Goal: Download file/media

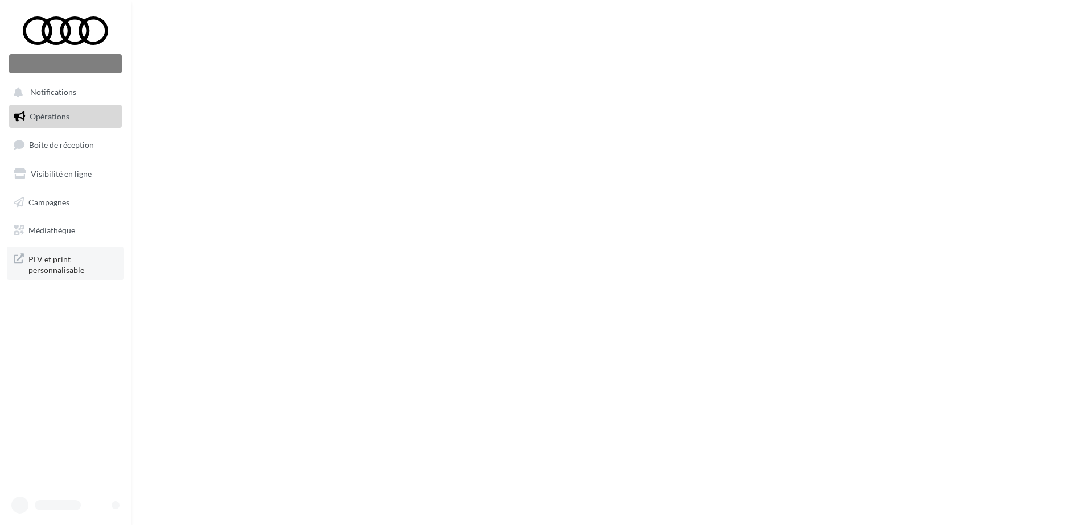
click at [44, 256] on span "PLV et print personnalisable" at bounding box center [72, 264] width 89 height 24
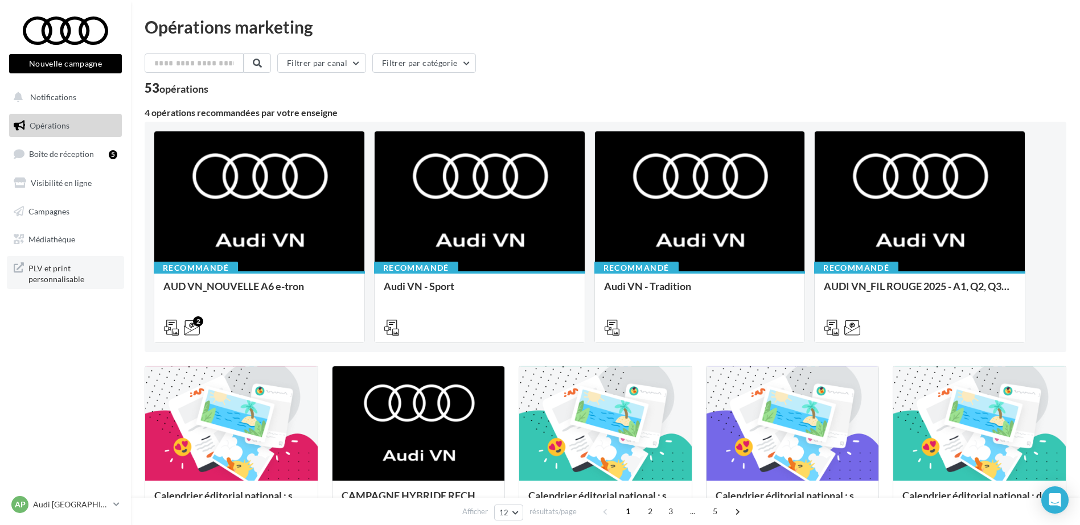
click at [69, 273] on span "PLV et print personnalisable" at bounding box center [72, 273] width 89 height 24
click at [67, 240] on span "Médiathèque" at bounding box center [51, 239] width 47 height 10
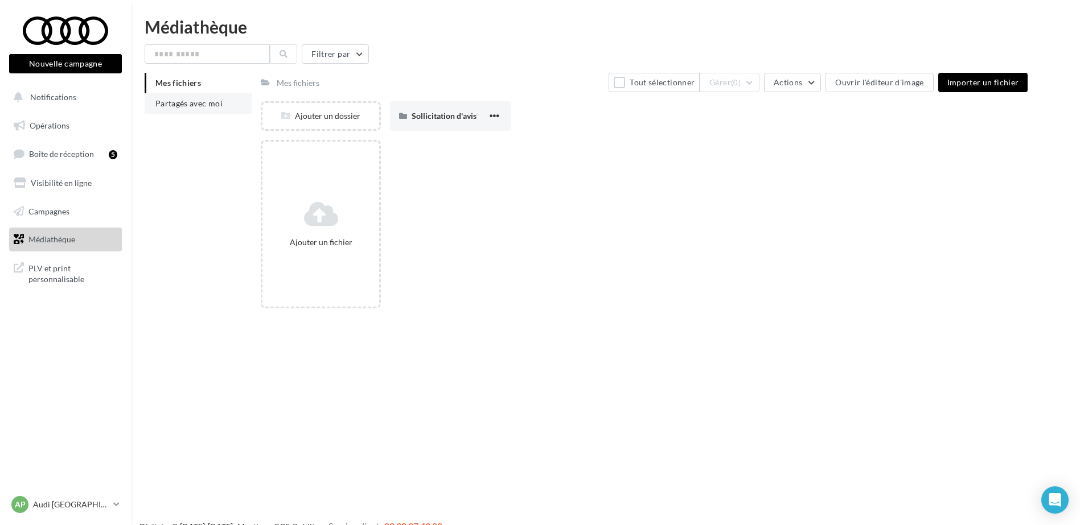
click at [183, 101] on span "Partagés avec moi" at bounding box center [188, 103] width 67 height 10
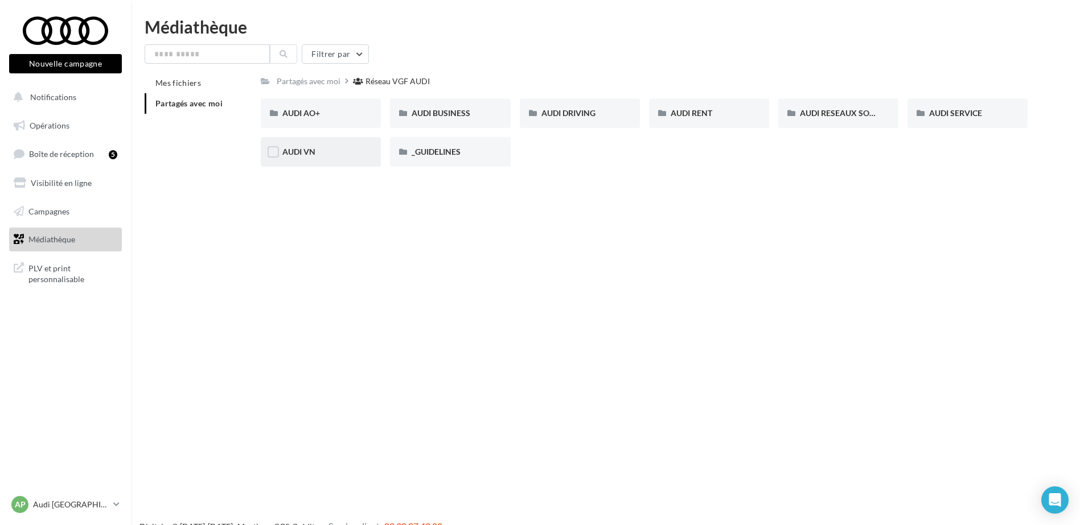
click at [328, 152] on div "AUDI VN" at bounding box center [320, 151] width 77 height 11
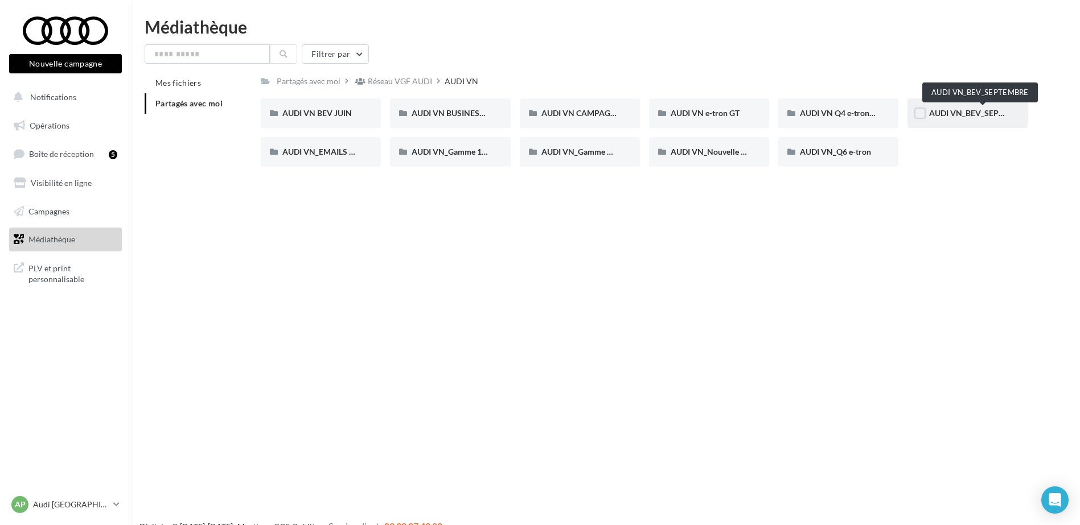
click at [961, 112] on span "AUDI VN_BEV_SEPTEMBRE" at bounding box center [979, 113] width 101 height 10
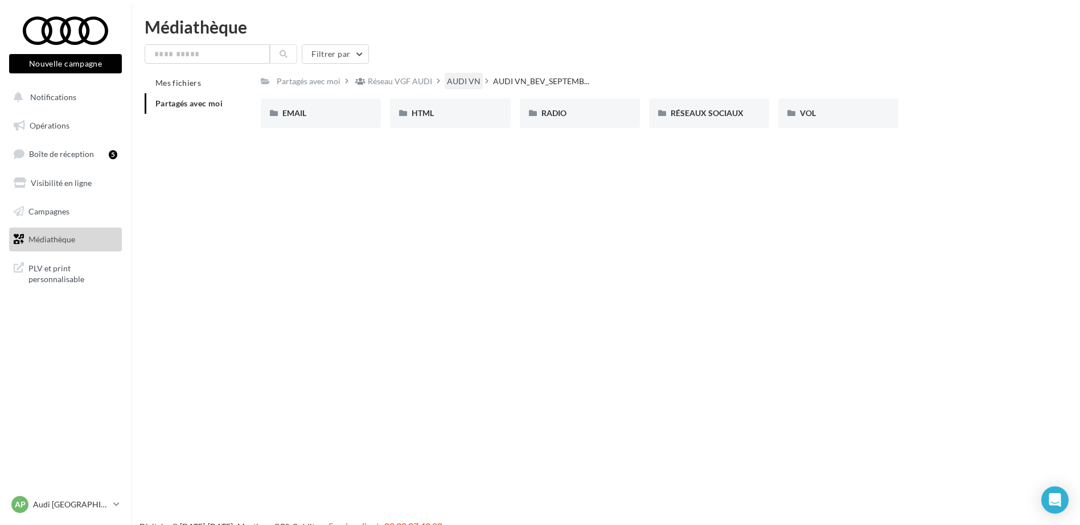
click at [451, 80] on div "AUDI VN" at bounding box center [464, 81] width 34 height 11
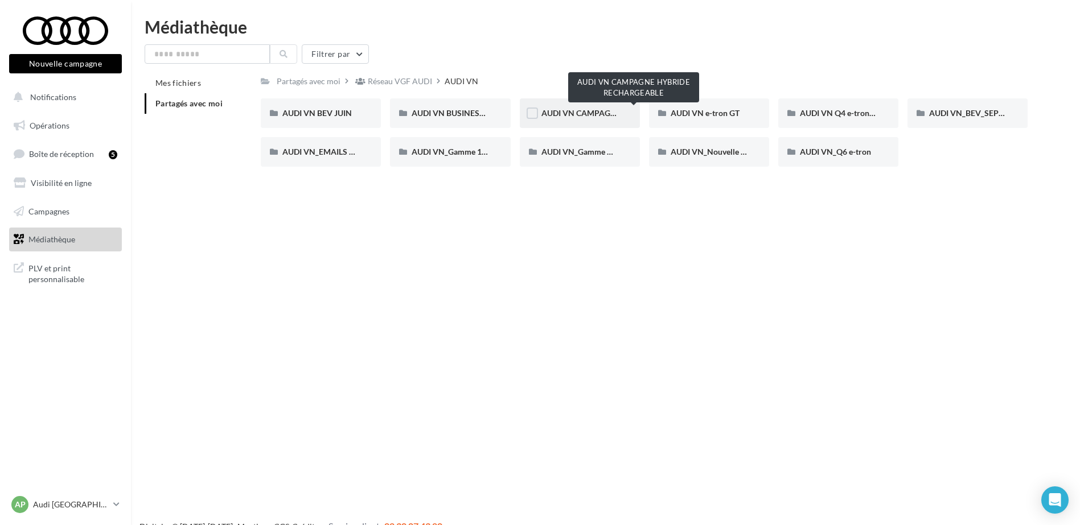
click at [586, 111] on span "AUDI VN CAMPAGNE HYBRIDE RECHARGEABLE" at bounding box center [630, 113] width 179 height 10
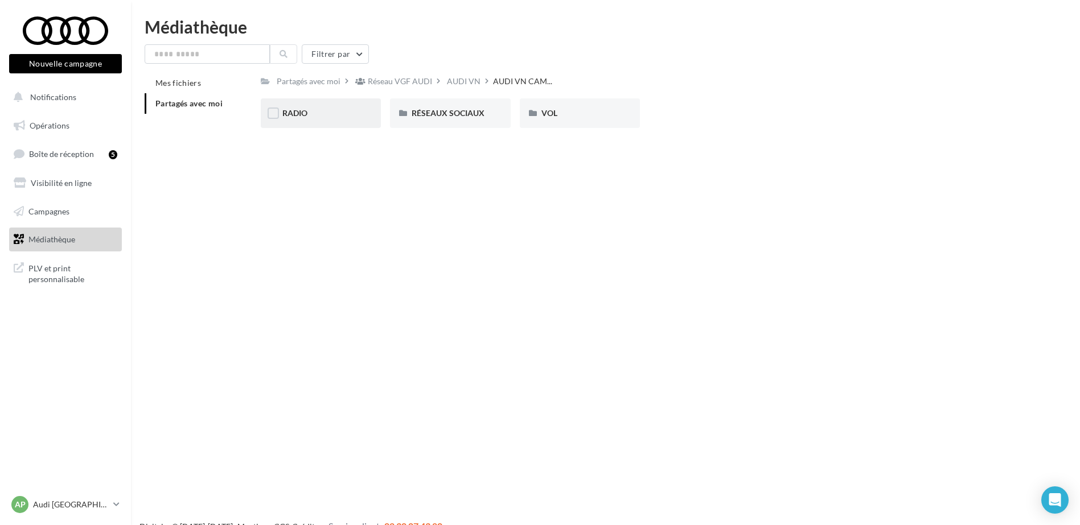
click at [325, 109] on div "RADIO" at bounding box center [320, 113] width 77 height 11
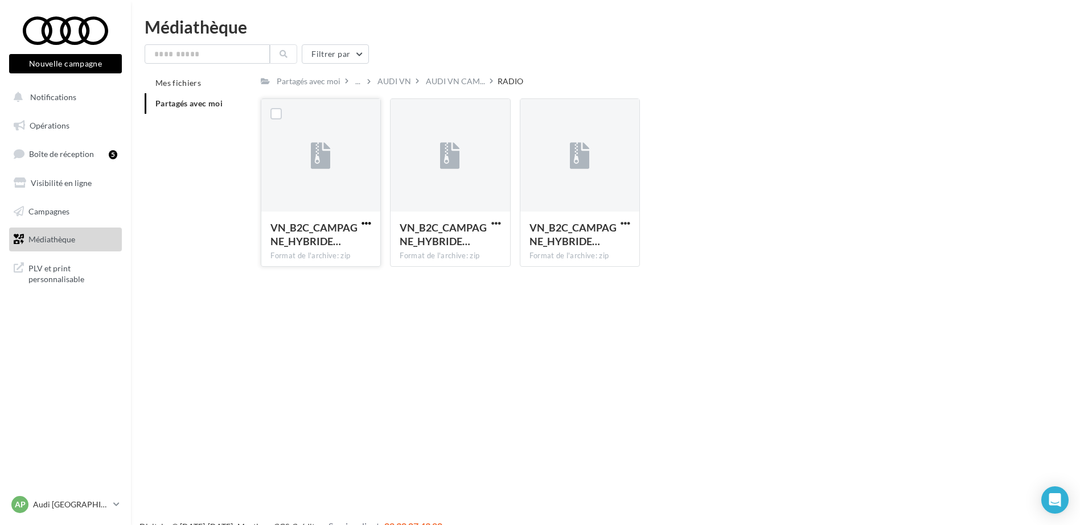
click at [364, 222] on span "button" at bounding box center [366, 224] width 10 height 10
click at [366, 235] on button "Télécharger" at bounding box center [317, 246] width 114 height 30
click at [495, 223] on span "button" at bounding box center [496, 224] width 10 height 10
click at [495, 239] on button "Télécharger" at bounding box center [446, 246] width 114 height 30
click at [629, 221] on span "button" at bounding box center [625, 224] width 10 height 10
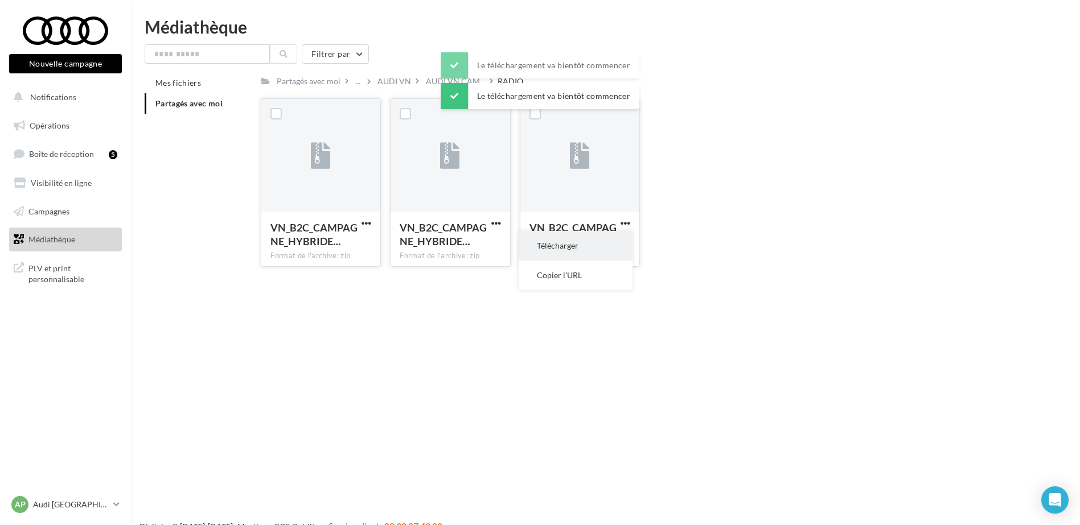
click at [593, 243] on button "Télécharger" at bounding box center [575, 246] width 114 height 30
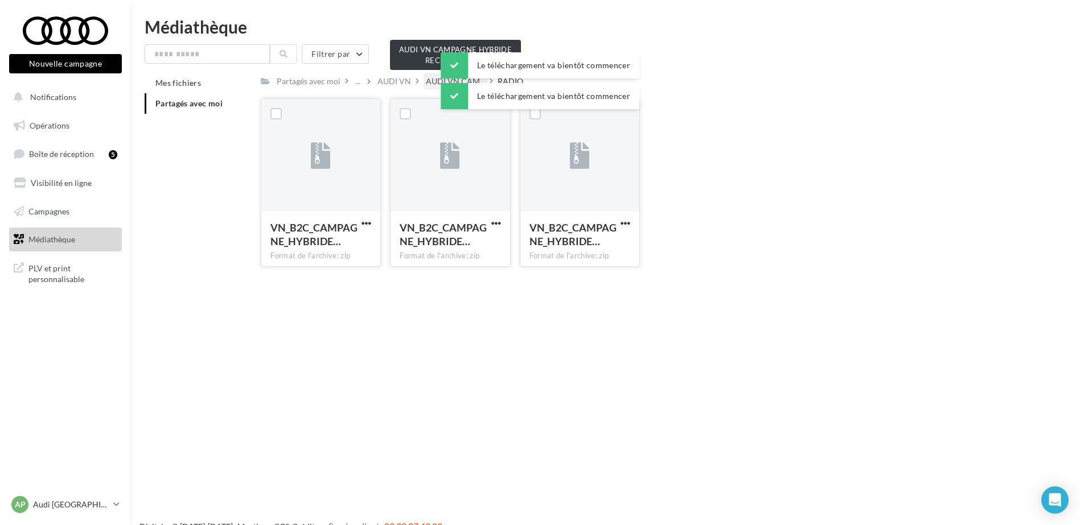
click at [430, 81] on span "AUDI VN CAM..." at bounding box center [455, 81] width 59 height 11
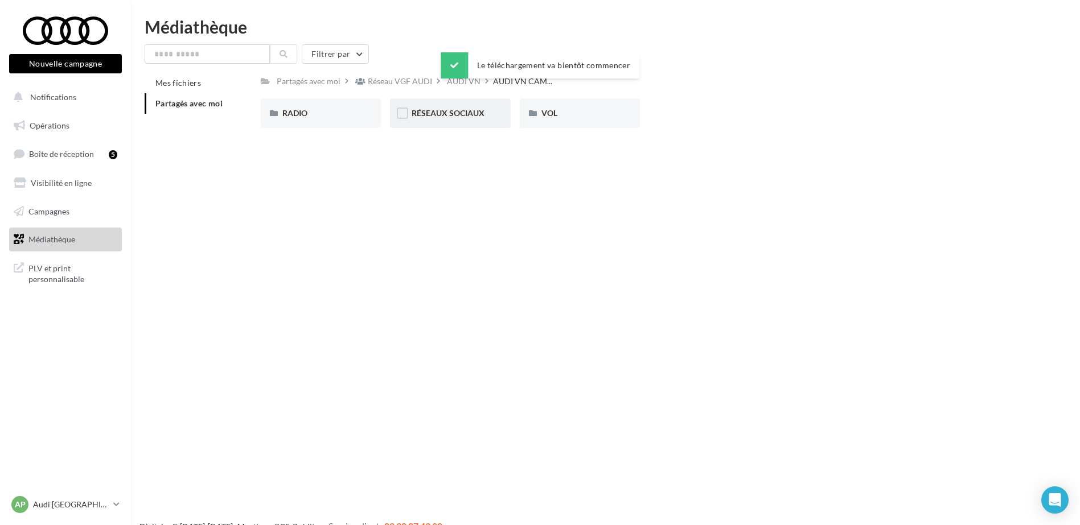
click at [464, 118] on div "RÉSEAUX SOCIAUX" at bounding box center [449, 113] width 77 height 11
click at [356, 107] on div "CARROUSEL" at bounding box center [321, 113] width 120 height 30
click at [354, 109] on div "A3 TFSI e" at bounding box center [320, 113] width 77 height 11
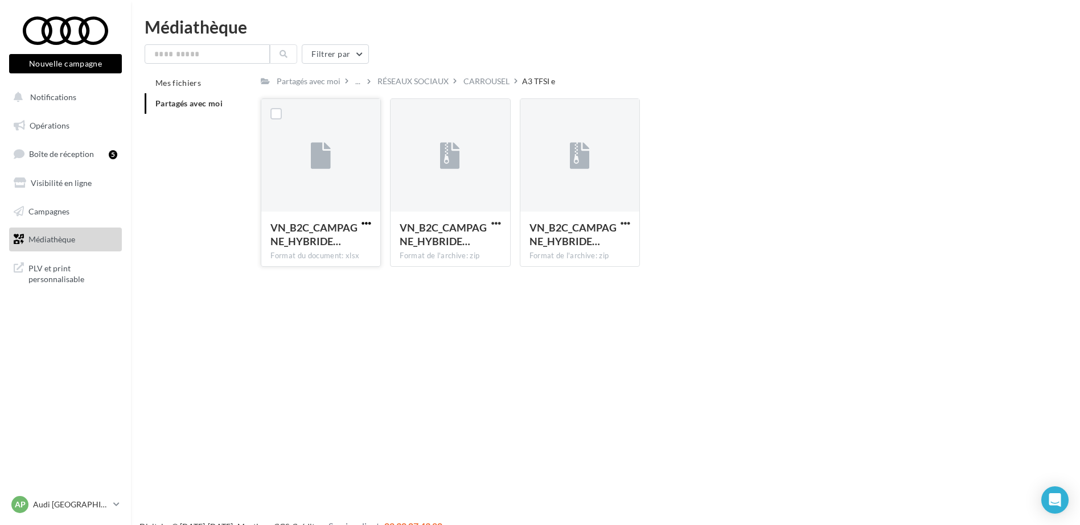
click at [365, 221] on span "button" at bounding box center [366, 224] width 10 height 10
click at [365, 235] on button "Télécharger" at bounding box center [317, 246] width 114 height 30
click at [503, 223] on button "button" at bounding box center [496, 224] width 14 height 11
click at [479, 239] on button "Télécharger" at bounding box center [446, 246] width 114 height 30
click at [625, 220] on span "button" at bounding box center [625, 224] width 10 height 10
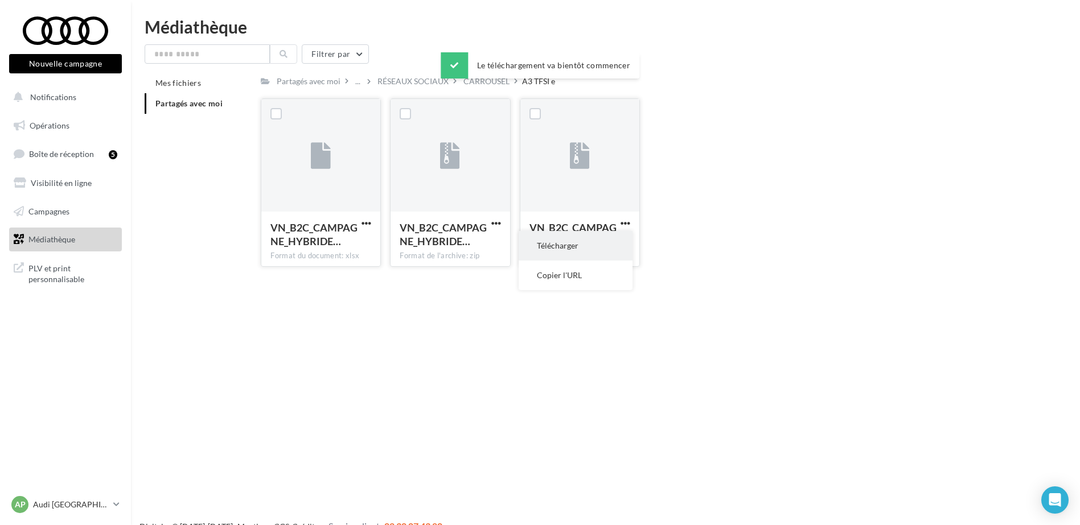
click at [575, 244] on button "Télécharger" at bounding box center [575, 246] width 114 height 30
click at [485, 84] on div "CARROUSEL" at bounding box center [486, 81] width 46 height 11
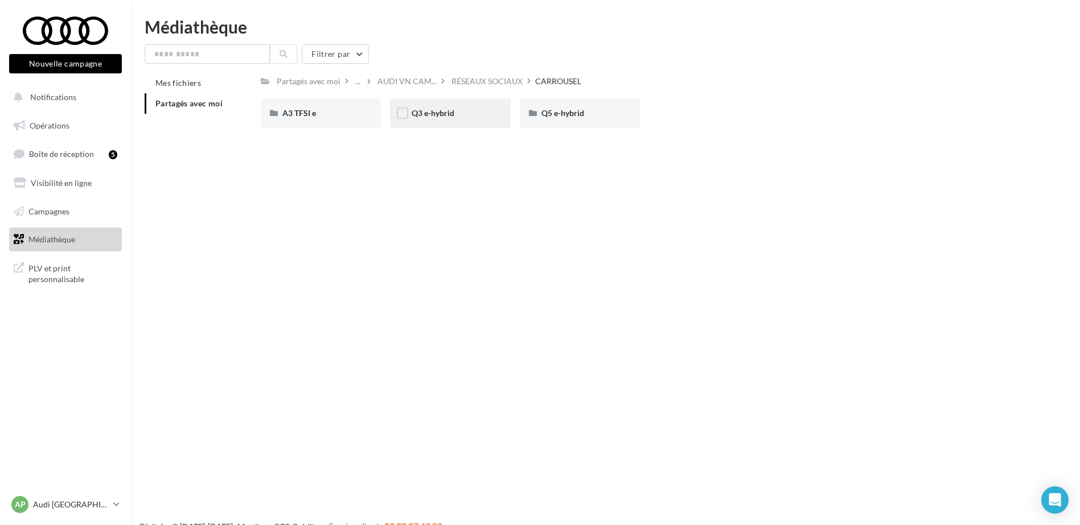
click at [457, 118] on div "Q3 e-hybrid" at bounding box center [449, 113] width 77 height 11
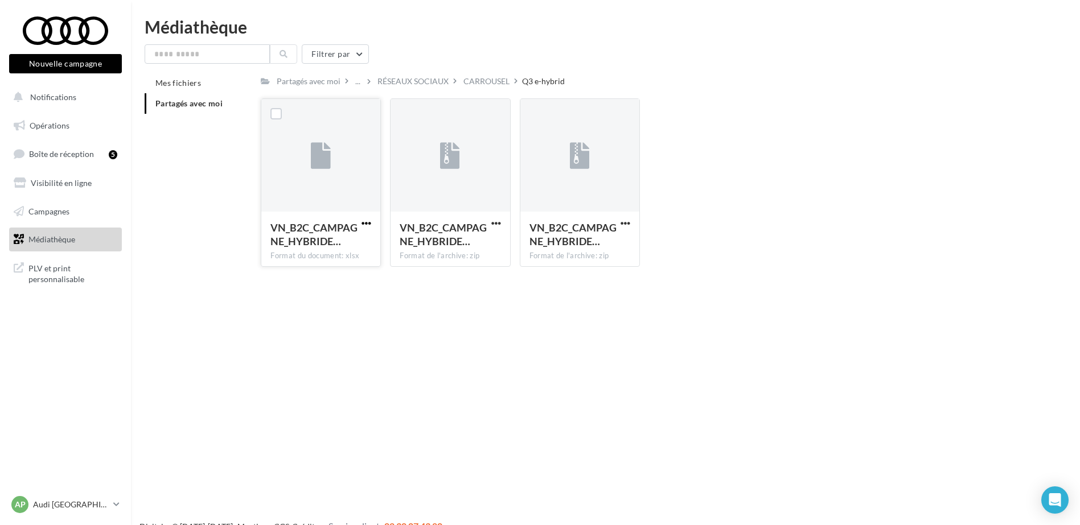
click at [370, 220] on span "button" at bounding box center [366, 224] width 10 height 10
click at [355, 237] on button "Télécharger" at bounding box center [317, 246] width 114 height 30
click at [501, 223] on button "button" at bounding box center [496, 224] width 14 height 11
click at [482, 242] on button "Télécharger" at bounding box center [446, 246] width 114 height 30
click at [625, 223] on span "button" at bounding box center [625, 224] width 10 height 10
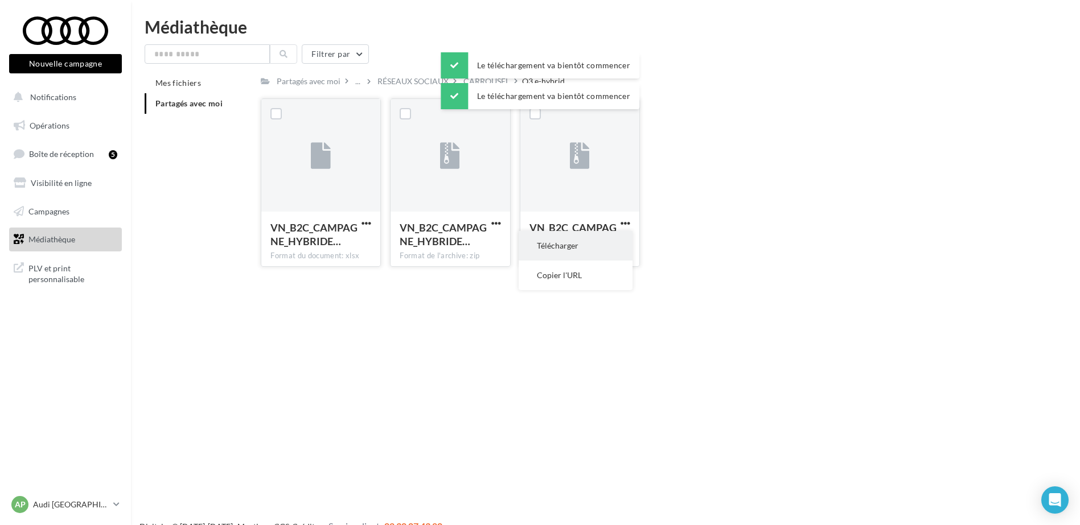
click at [616, 238] on button "Télécharger" at bounding box center [575, 246] width 114 height 30
click at [502, 85] on div "CARROUSEL" at bounding box center [486, 81] width 46 height 11
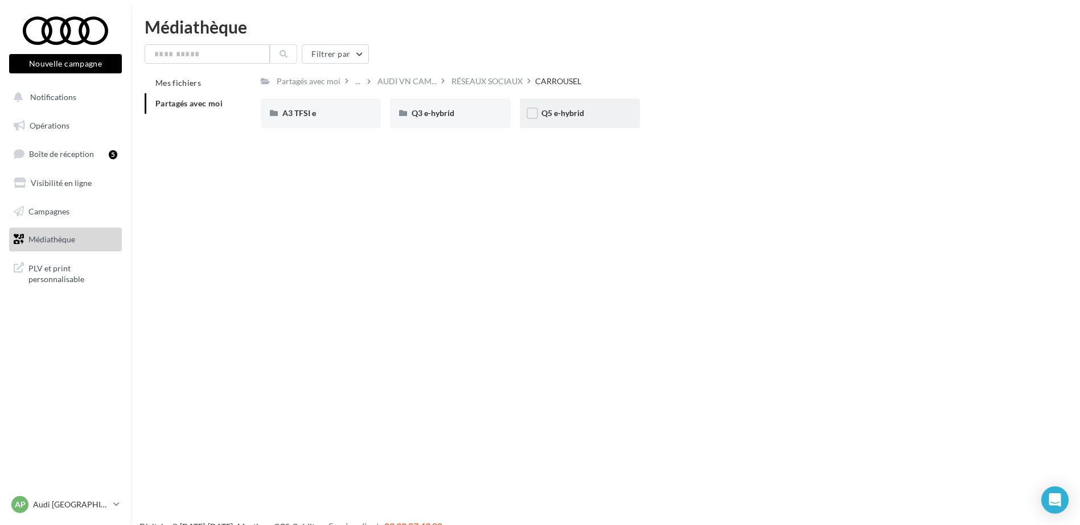
click at [594, 114] on div "Q5 e-hybrid" at bounding box center [579, 113] width 77 height 11
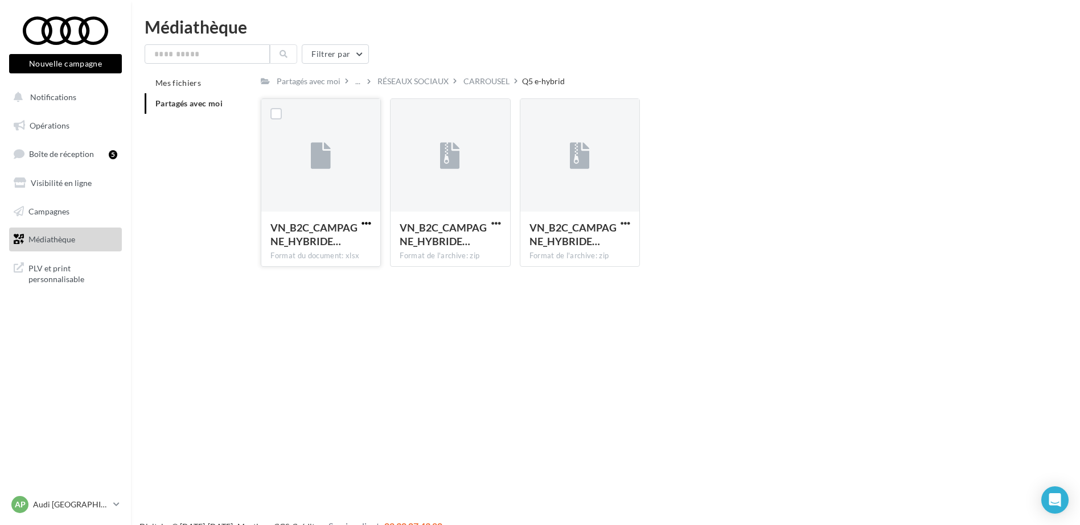
click at [365, 222] on span "button" at bounding box center [366, 224] width 10 height 10
click at [357, 232] on button "Télécharger" at bounding box center [317, 246] width 114 height 30
click at [495, 223] on span "button" at bounding box center [496, 224] width 10 height 10
click at [465, 240] on button "Télécharger" at bounding box center [446, 246] width 114 height 30
click at [621, 221] on span "button" at bounding box center [625, 224] width 10 height 10
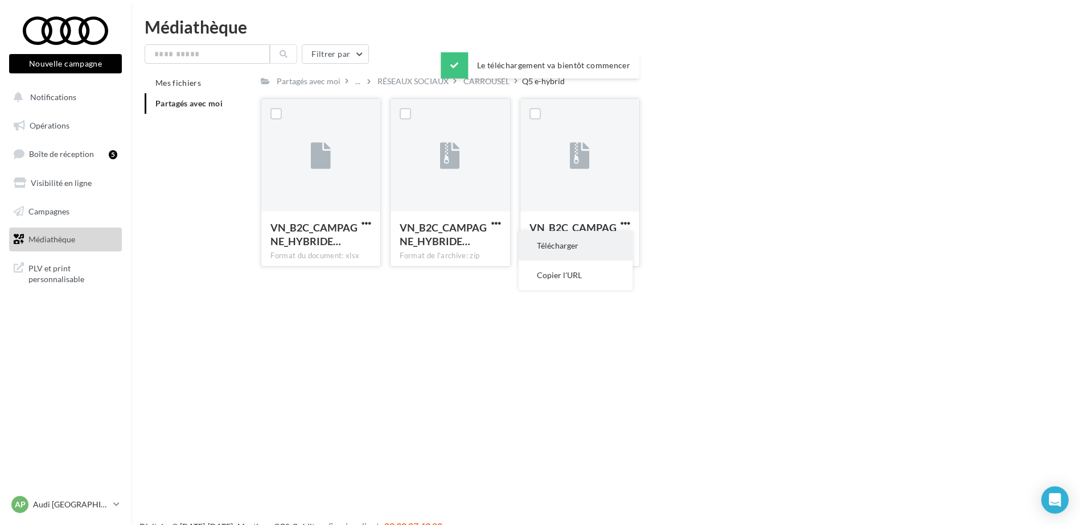
click at [602, 237] on button "Télécharger" at bounding box center [575, 246] width 114 height 30
click at [478, 83] on div "CARROUSEL" at bounding box center [486, 81] width 46 height 11
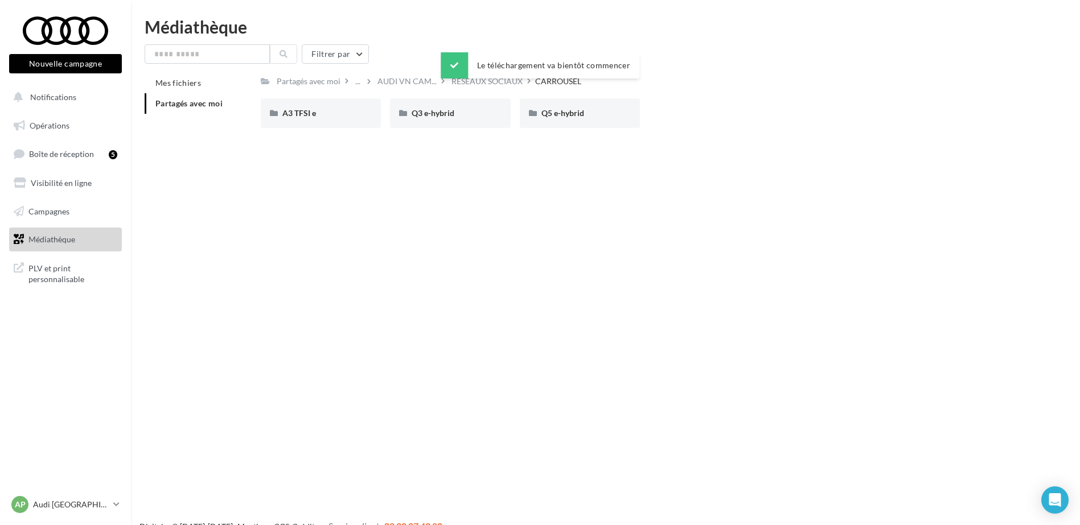
click at [460, 83] on div "Le téléchargement va bientôt commencer" at bounding box center [540, 67] width 199 height 31
click at [476, 83] on div "RÉSEAUX SOCIAUX" at bounding box center [486, 81] width 71 height 11
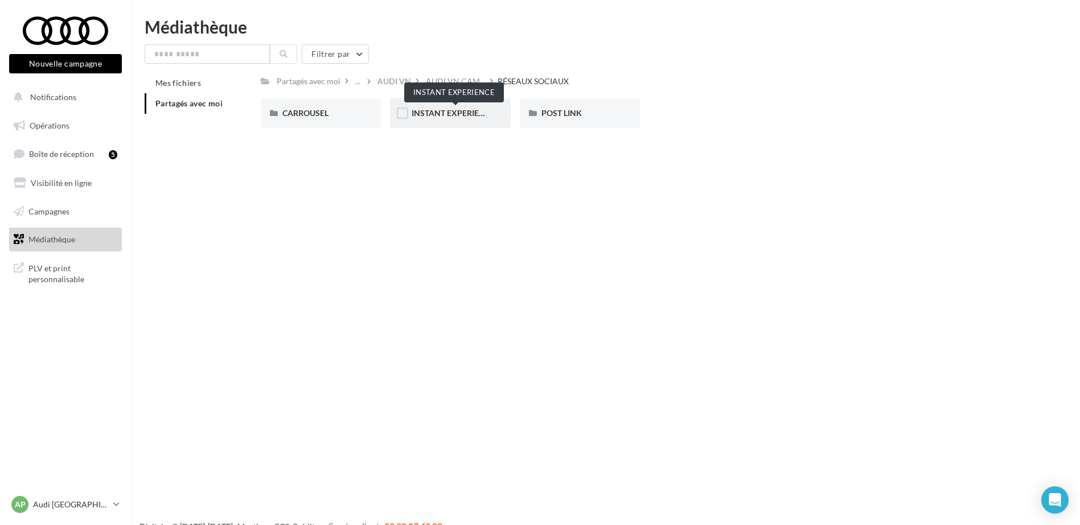
click at [483, 114] on span "INSTANT EXPERIENCE" at bounding box center [452, 113] width 83 height 10
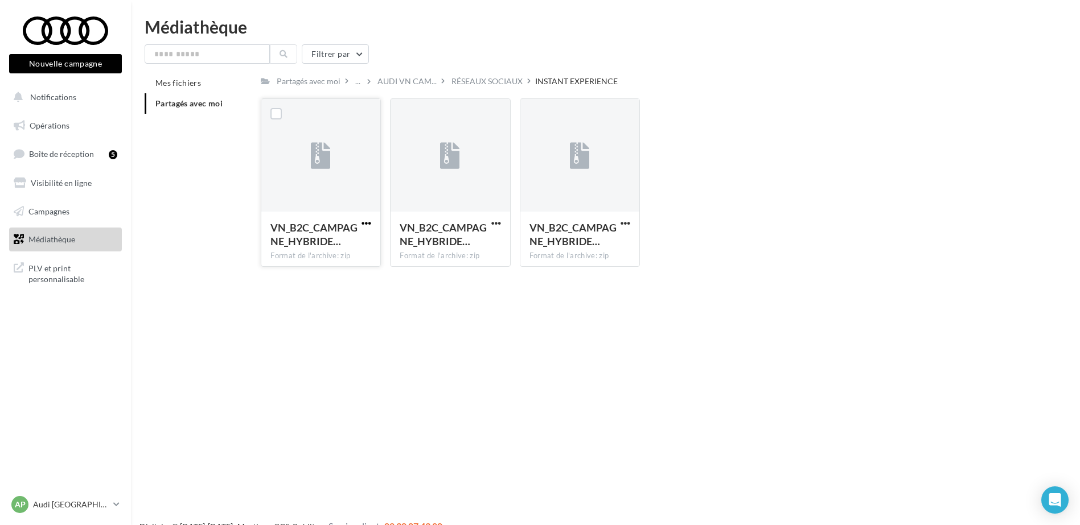
click at [369, 221] on span "button" at bounding box center [366, 224] width 10 height 10
click at [352, 237] on button "Télécharger" at bounding box center [317, 246] width 114 height 30
click at [497, 225] on span "button" at bounding box center [496, 224] width 10 height 10
click at [462, 246] on button "Télécharger" at bounding box center [446, 246] width 114 height 30
click at [627, 221] on span "button" at bounding box center [625, 224] width 10 height 10
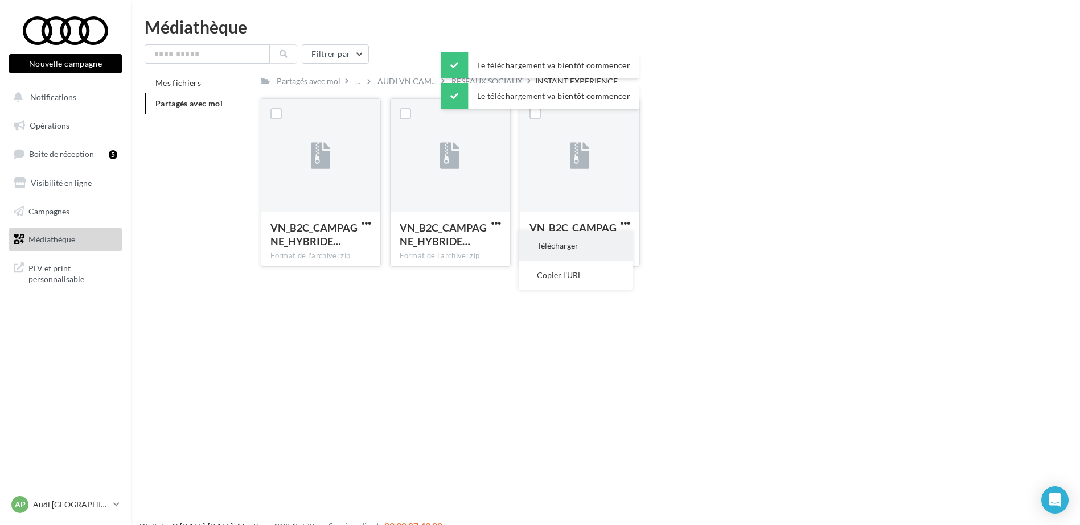
click at [569, 245] on button "Télécharger" at bounding box center [575, 246] width 114 height 30
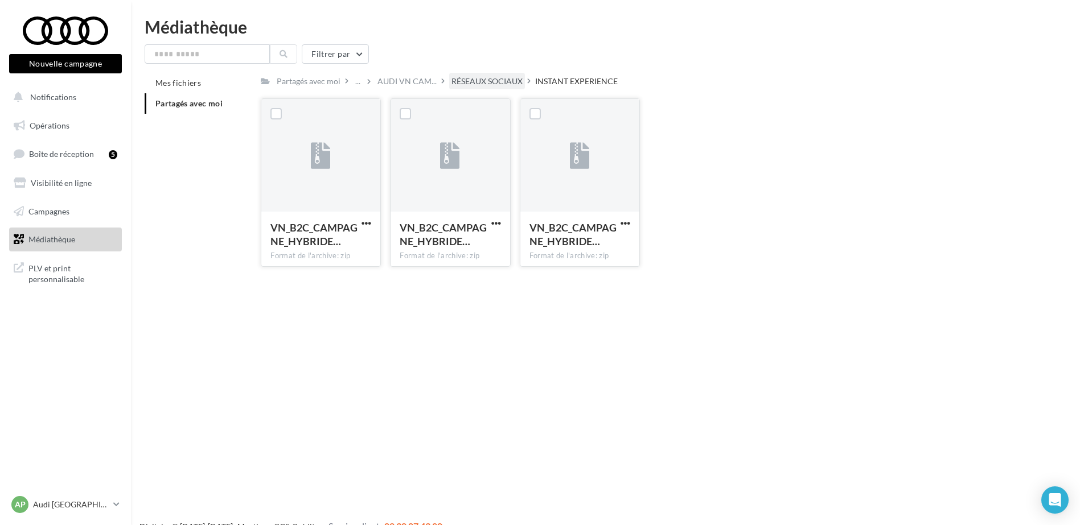
click at [517, 80] on div "RÉSEAUX SOCIAUX" at bounding box center [486, 81] width 71 height 11
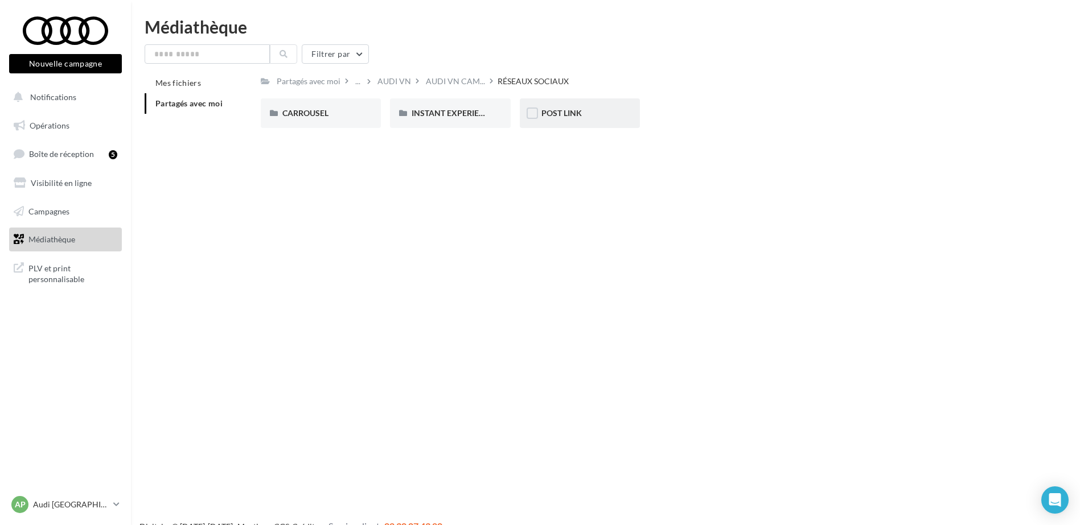
click at [563, 123] on div "POST LINK" at bounding box center [580, 113] width 120 height 30
click at [361, 112] on div "A3 TFSI e" at bounding box center [321, 113] width 120 height 30
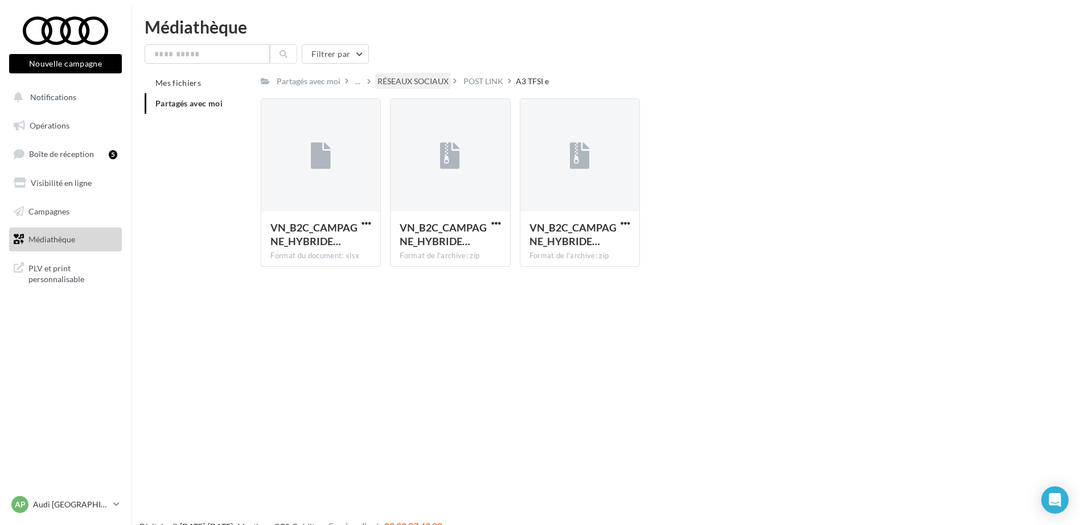
click at [415, 76] on div "RÉSEAUX SOCIAUX" at bounding box center [412, 81] width 71 height 11
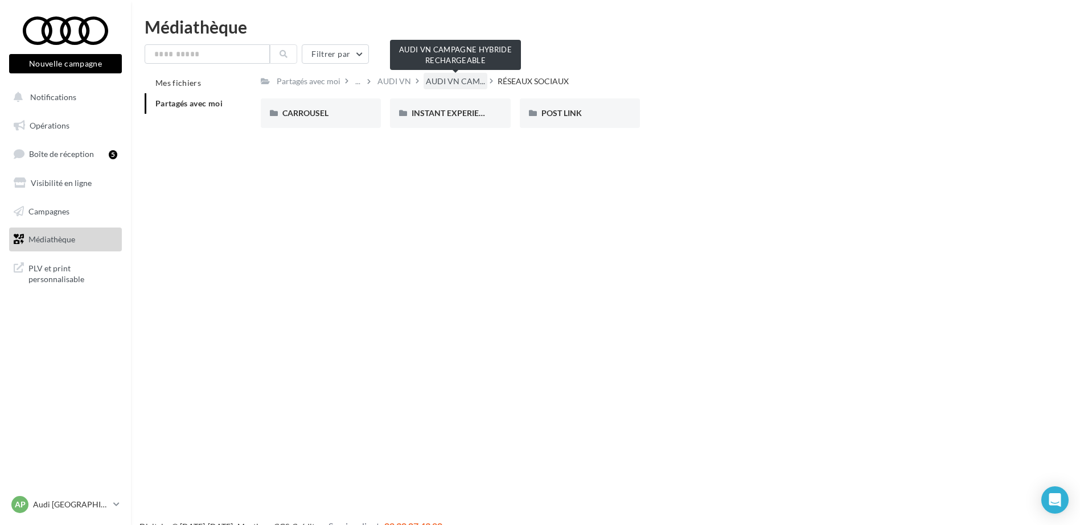
click at [462, 83] on span "AUDI VN CAM..." at bounding box center [455, 81] width 59 height 11
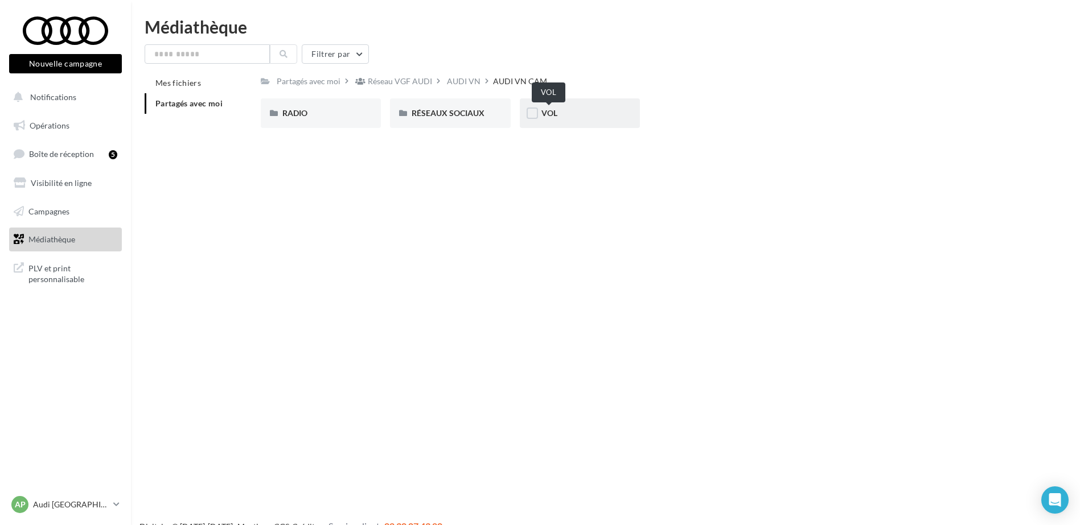
click at [554, 111] on span "VOL" at bounding box center [549, 113] width 16 height 10
click at [368, 110] on div "A3 TFSI e" at bounding box center [321, 113] width 120 height 30
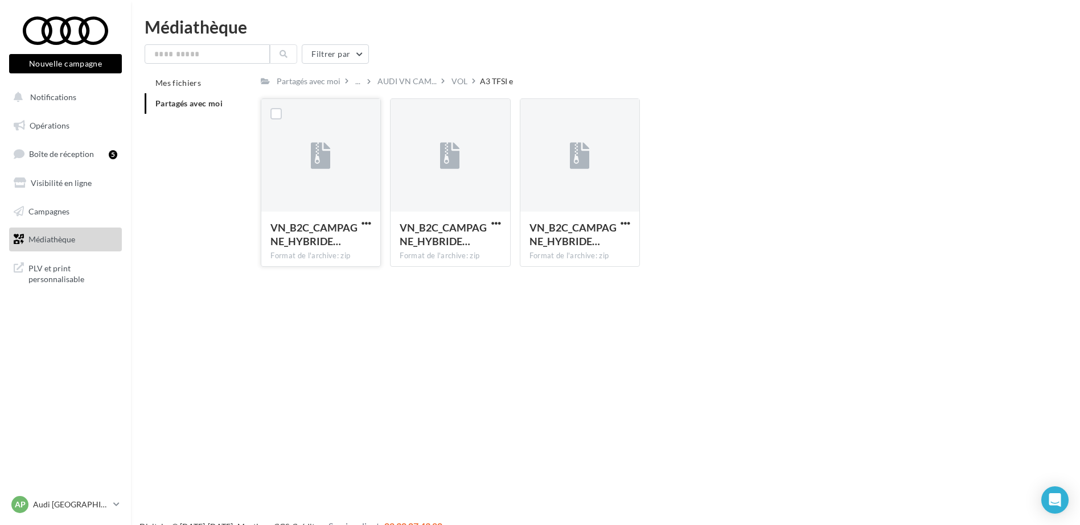
click at [369, 215] on div "VN_B2C_CAMPAGNE_HYBRIDE… Format de l'archive: zip" at bounding box center [320, 238] width 119 height 53
click at [368, 224] on span "button" at bounding box center [366, 224] width 10 height 10
click at [365, 241] on button "Télécharger" at bounding box center [317, 246] width 114 height 30
click at [488, 225] on div "VN_B2C_CAMPAGNE_HYBRIDE…" at bounding box center [450, 236] width 101 height 30
click at [493, 224] on span "button" at bounding box center [496, 224] width 10 height 10
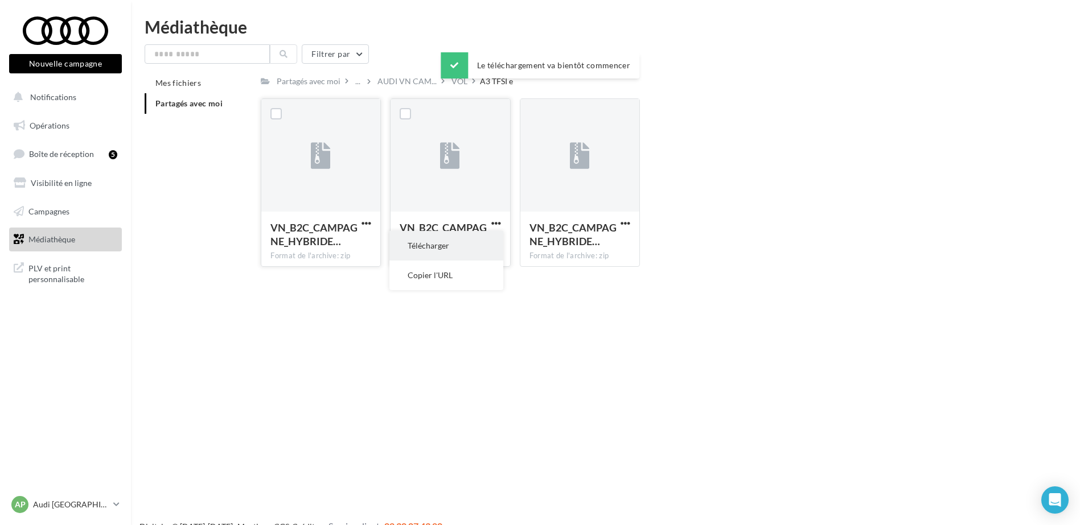
click at [478, 243] on button "Télécharger" at bounding box center [446, 246] width 114 height 30
click at [627, 223] on span "button" at bounding box center [625, 224] width 10 height 10
click at [586, 241] on button "Télécharger" at bounding box center [575, 246] width 114 height 30
click at [456, 83] on div "VOL" at bounding box center [459, 81] width 16 height 11
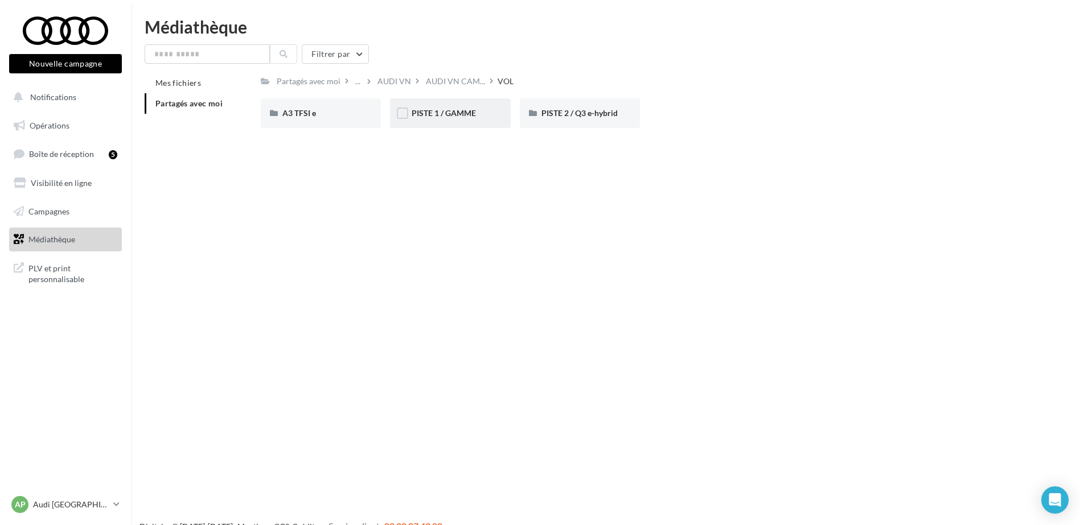
click at [480, 110] on div "PISTE 1 / GAMME" at bounding box center [449, 113] width 77 height 11
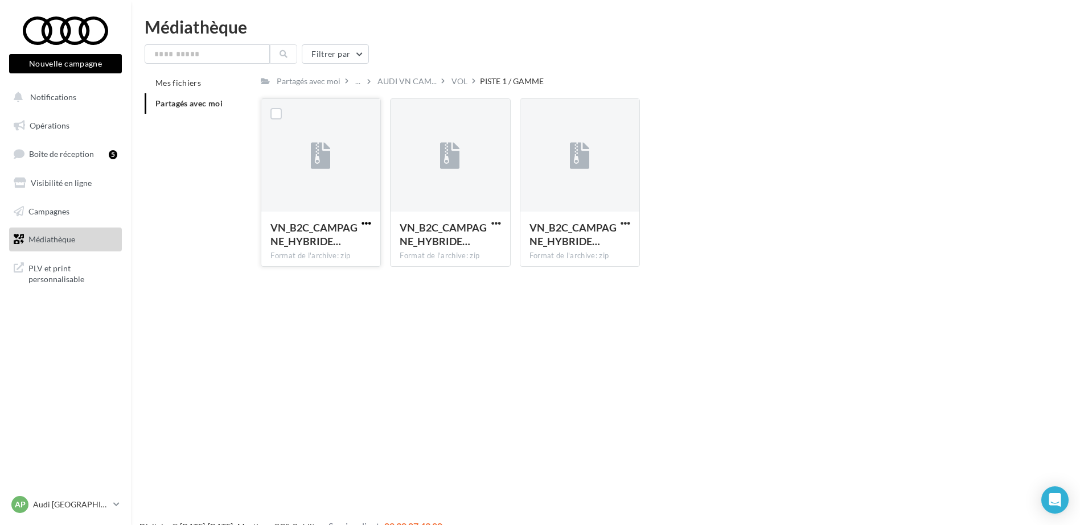
click at [367, 224] on span "button" at bounding box center [366, 224] width 10 height 10
click at [360, 243] on button "Télécharger" at bounding box center [317, 246] width 114 height 30
click at [496, 221] on span "button" at bounding box center [496, 224] width 10 height 10
click at [487, 237] on button "Télécharger" at bounding box center [446, 246] width 114 height 30
click at [625, 224] on span "button" at bounding box center [625, 224] width 10 height 10
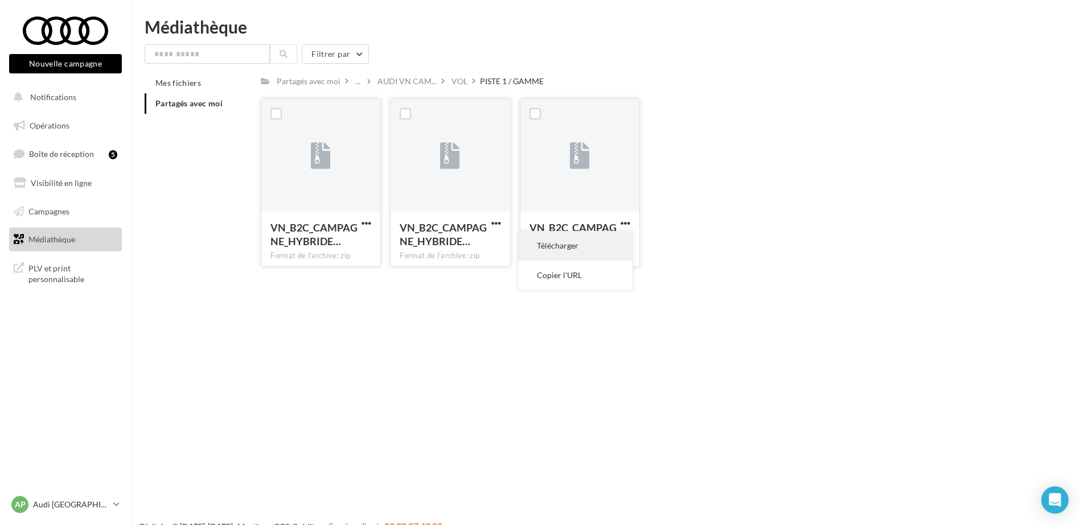
click at [594, 243] on button "Télécharger" at bounding box center [575, 246] width 114 height 30
click at [457, 84] on div "VOL" at bounding box center [459, 81] width 16 height 11
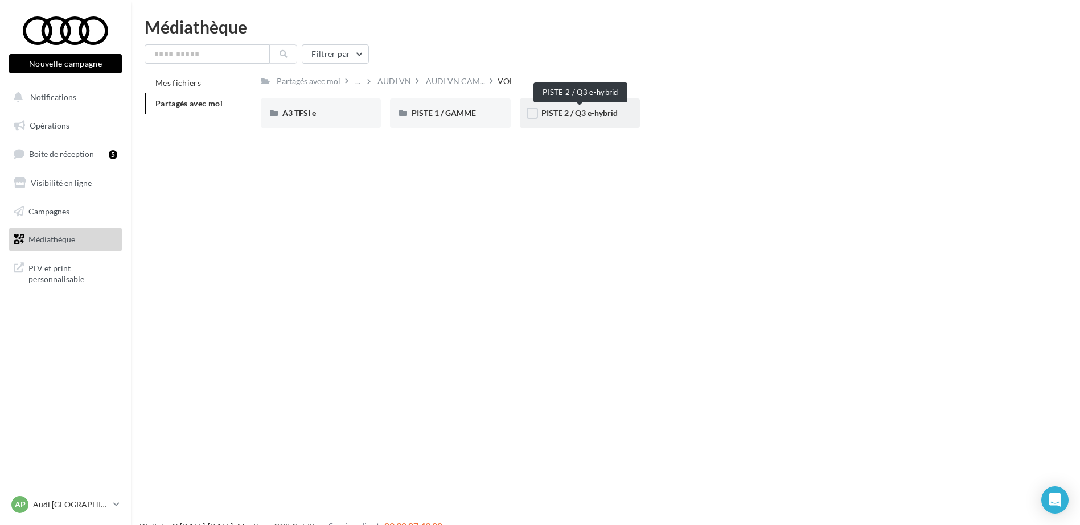
click at [558, 115] on span "PISTE 2 / Q3 e-hybrid" at bounding box center [579, 113] width 76 height 10
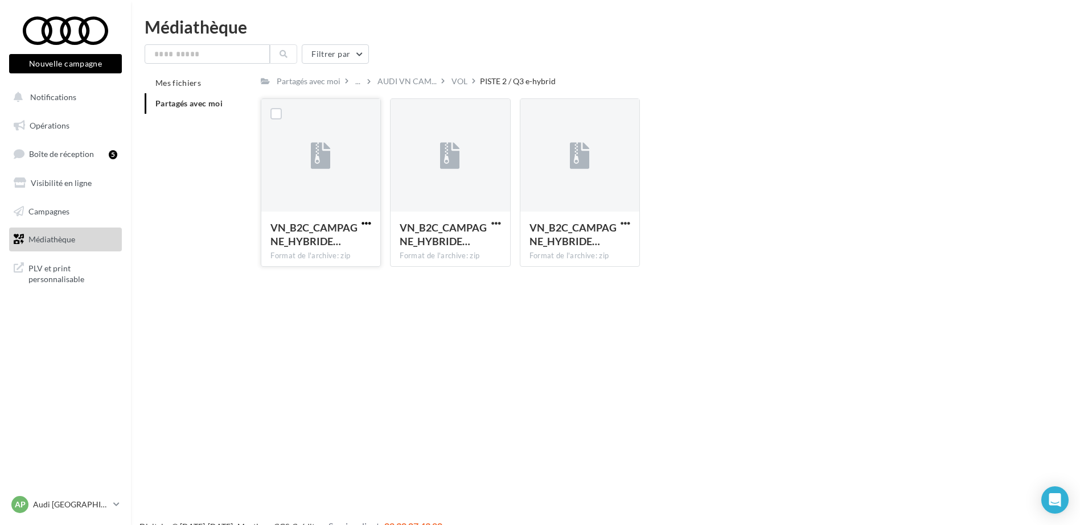
click at [366, 221] on span "button" at bounding box center [366, 224] width 10 height 10
click at [362, 240] on button "Télécharger" at bounding box center [317, 246] width 114 height 30
click at [498, 225] on span "button" at bounding box center [496, 224] width 10 height 10
click at [474, 241] on button "Télécharger" at bounding box center [446, 246] width 114 height 30
click at [619, 226] on button "button" at bounding box center [625, 224] width 14 height 11
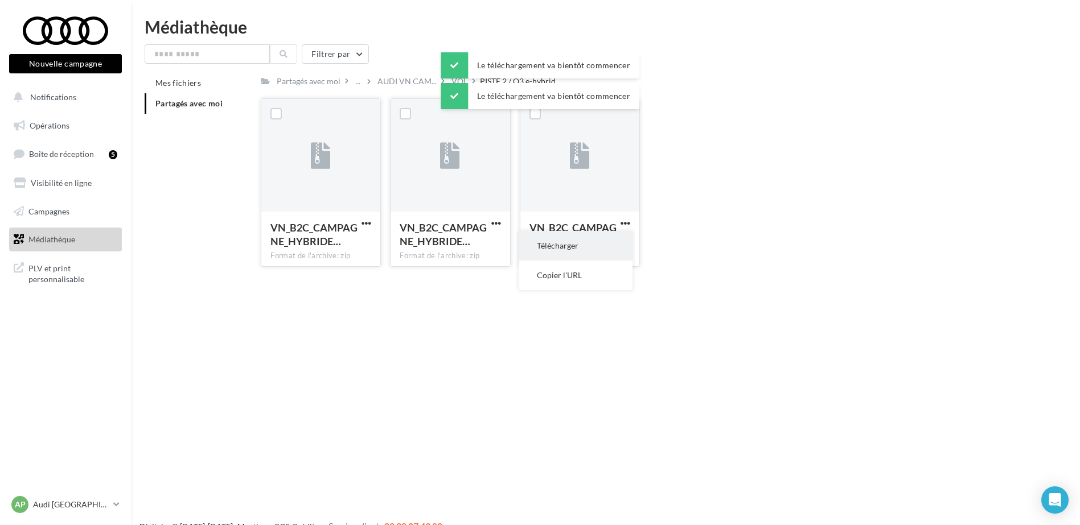
click at [606, 242] on button "Télécharger" at bounding box center [575, 246] width 114 height 30
